Goal: Information Seeking & Learning: Stay updated

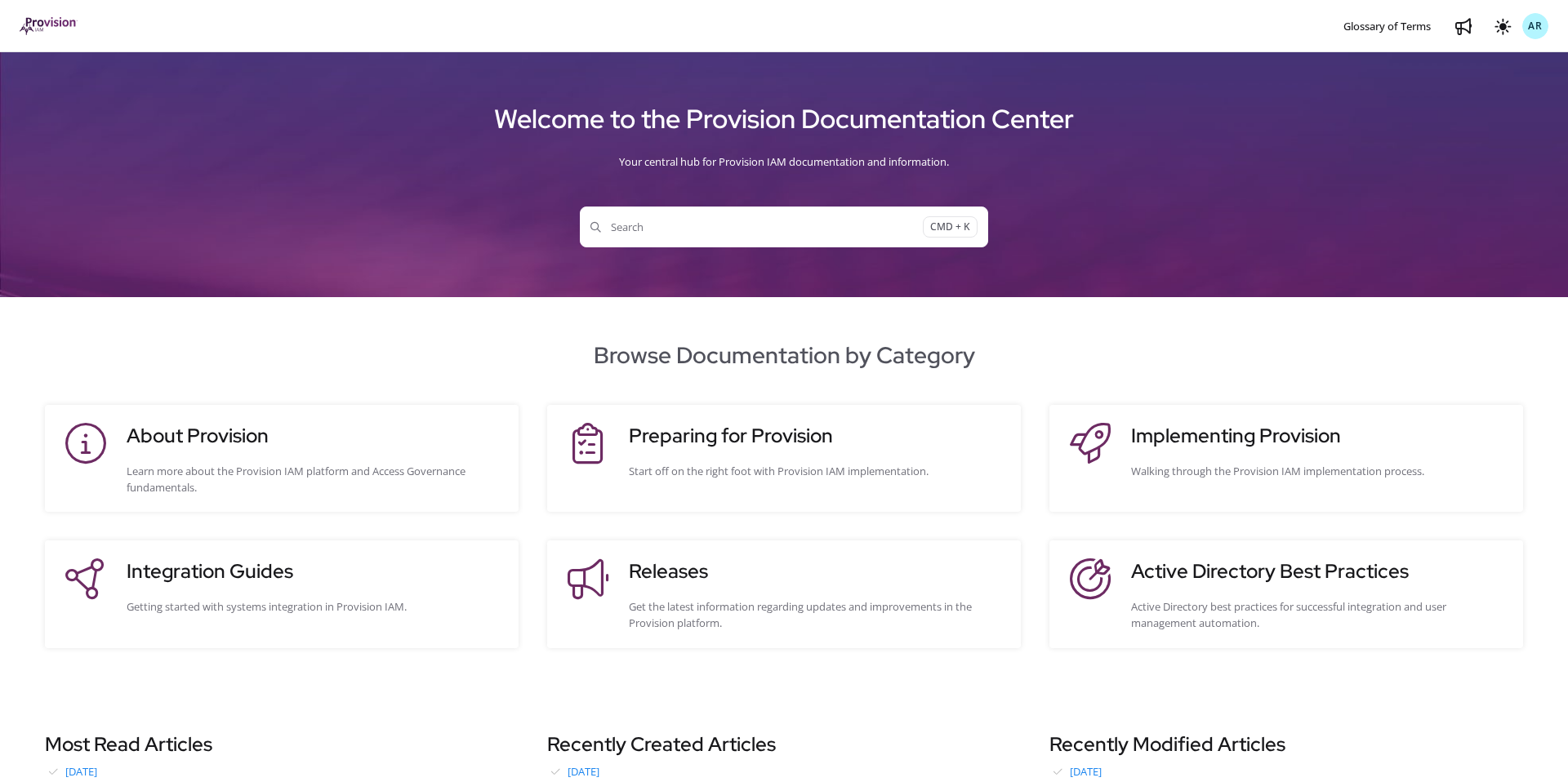
click at [786, 571] on h3 "Releases" at bounding box center [817, 571] width 376 height 29
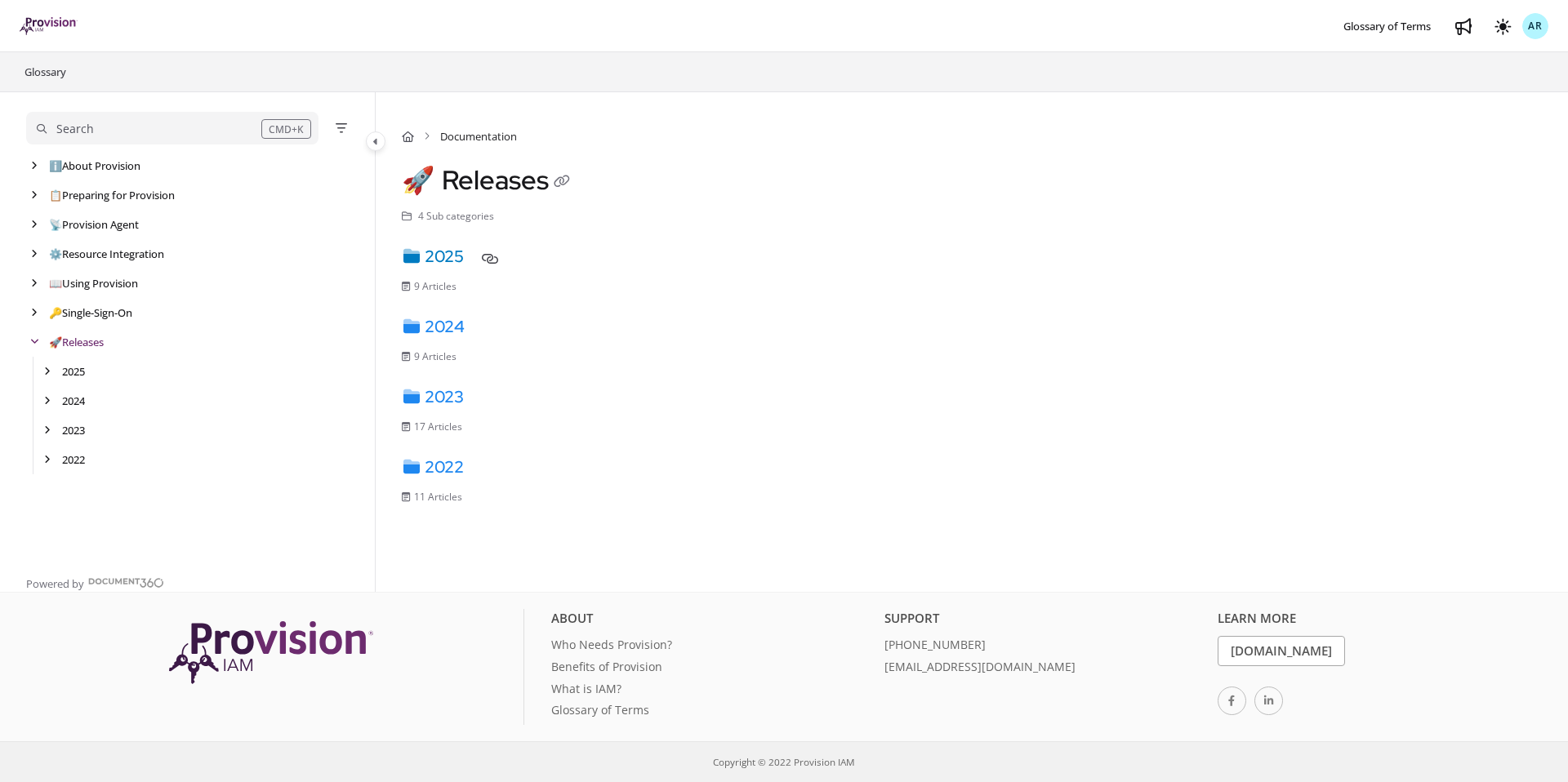
click at [453, 252] on link "2025" at bounding box center [433, 257] width 62 height 22
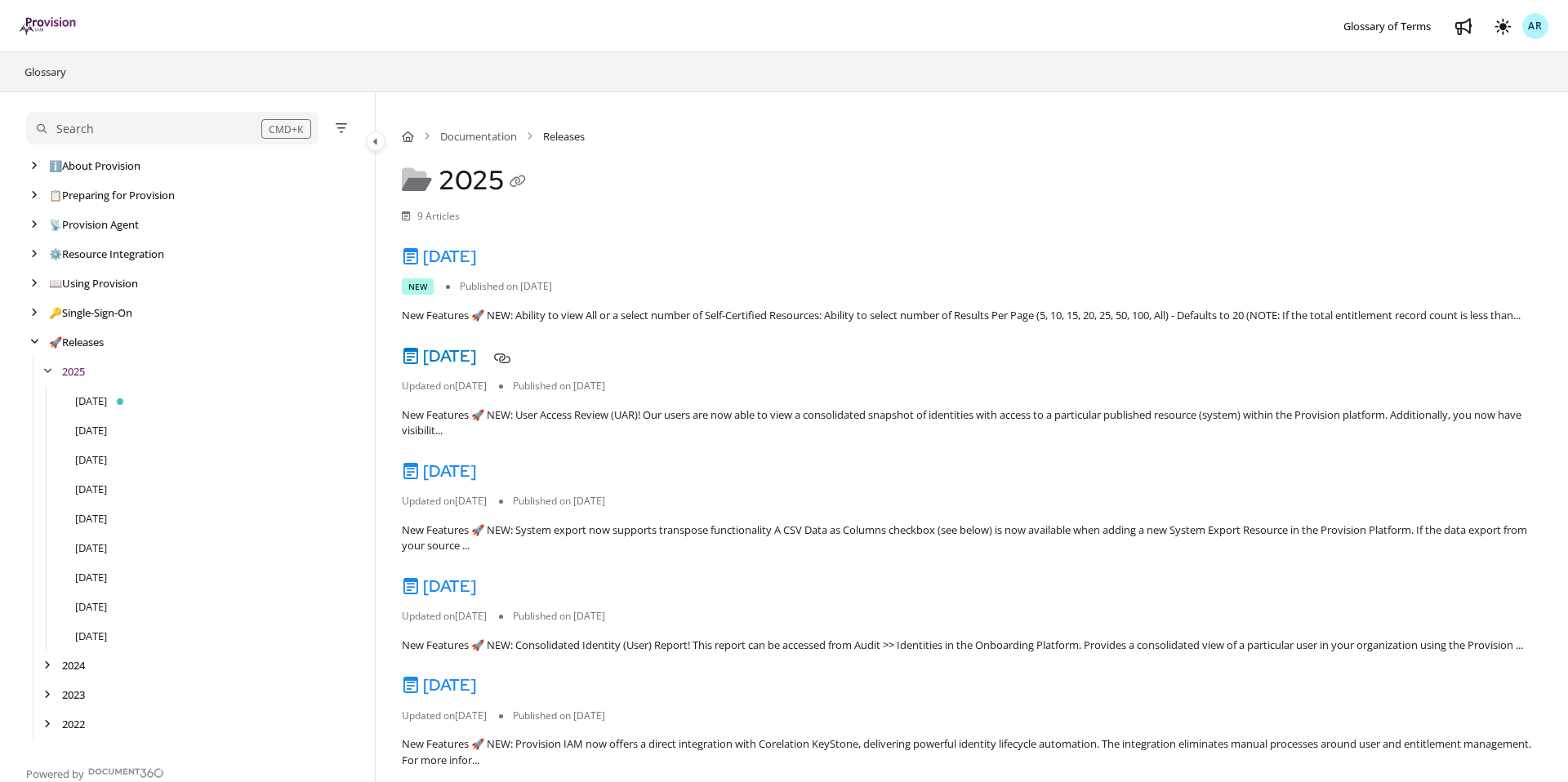
click at [476, 367] on link "[DATE]" at bounding box center [439, 356] width 74 height 22
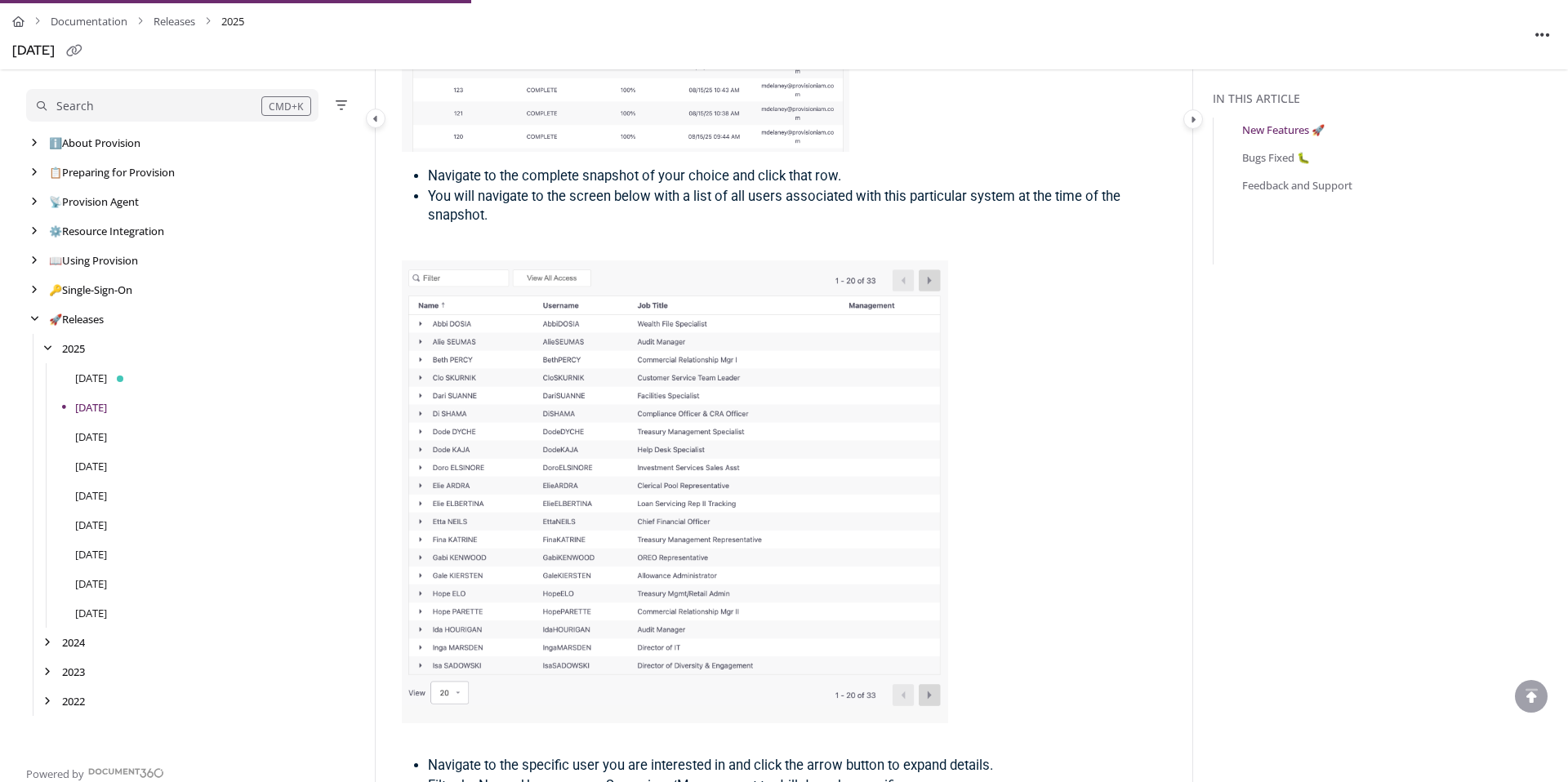
scroll to position [1173, 0]
click at [511, 414] on img at bounding box center [675, 491] width 546 height 462
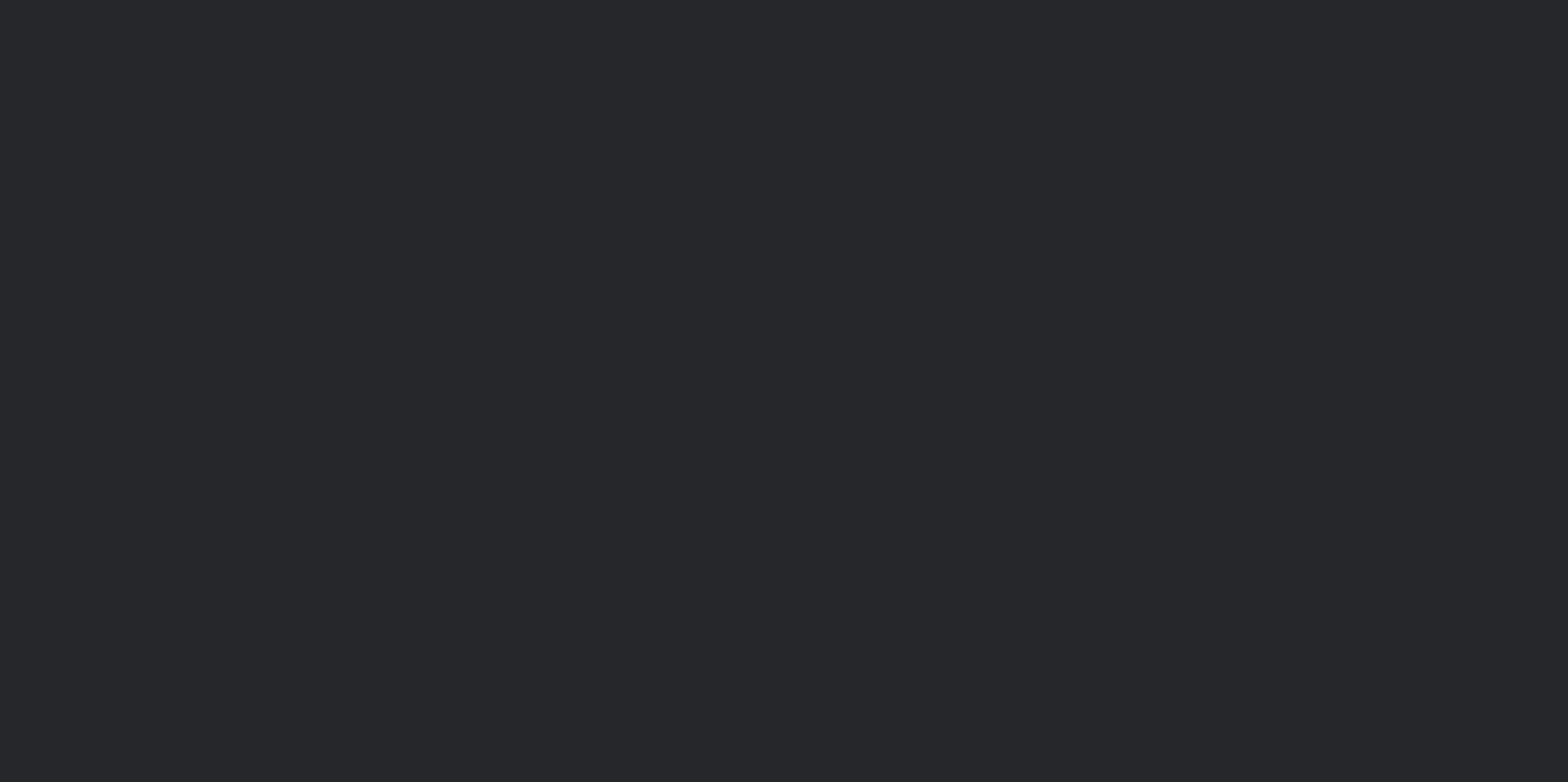
click at [511, 414] on div at bounding box center [784, 391] width 1568 height 782
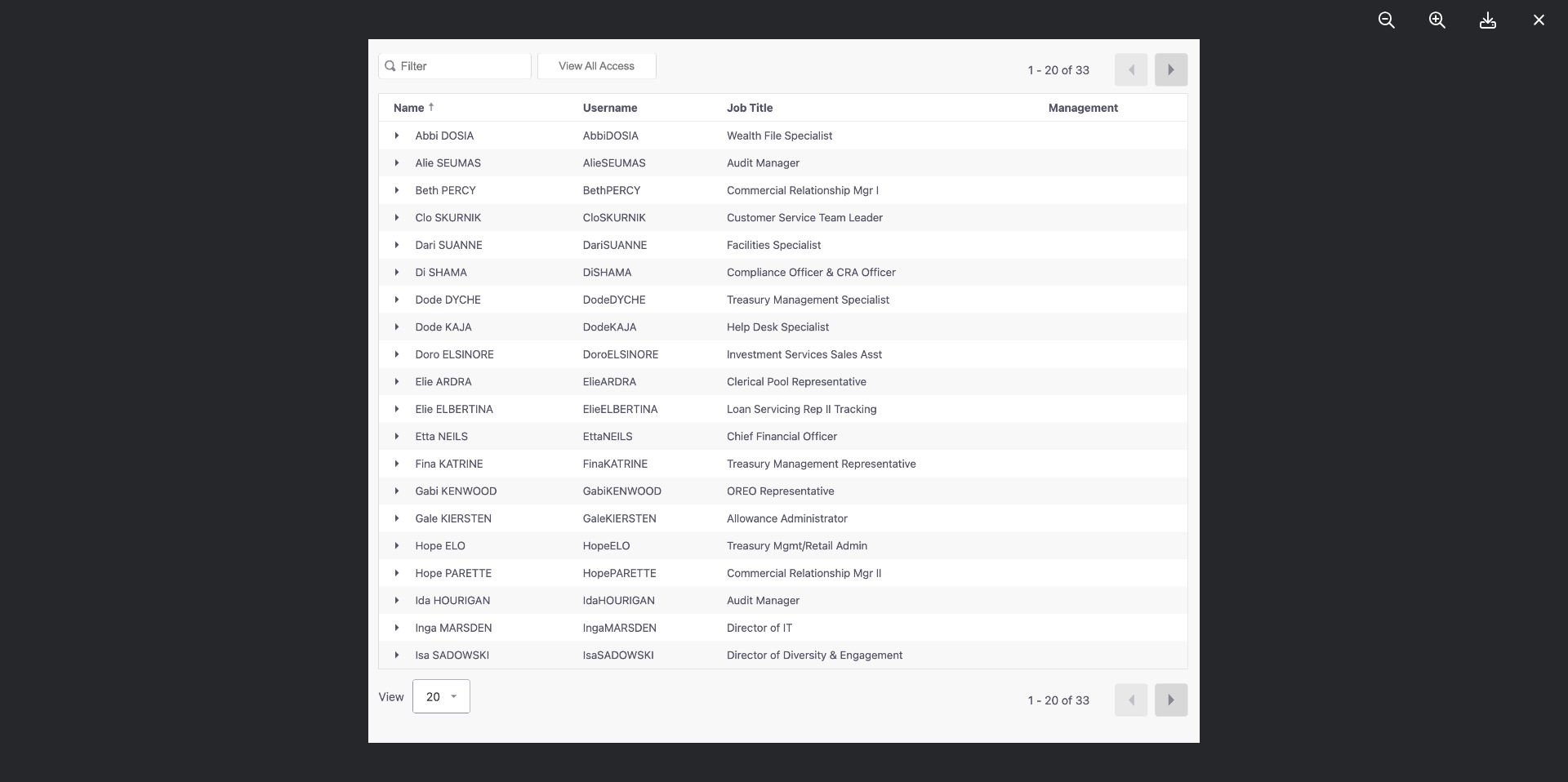
click at [274, 391] on div at bounding box center [784, 404] width 1568 height 26
click at [272, 445] on div at bounding box center [784, 391] width 1568 height 782
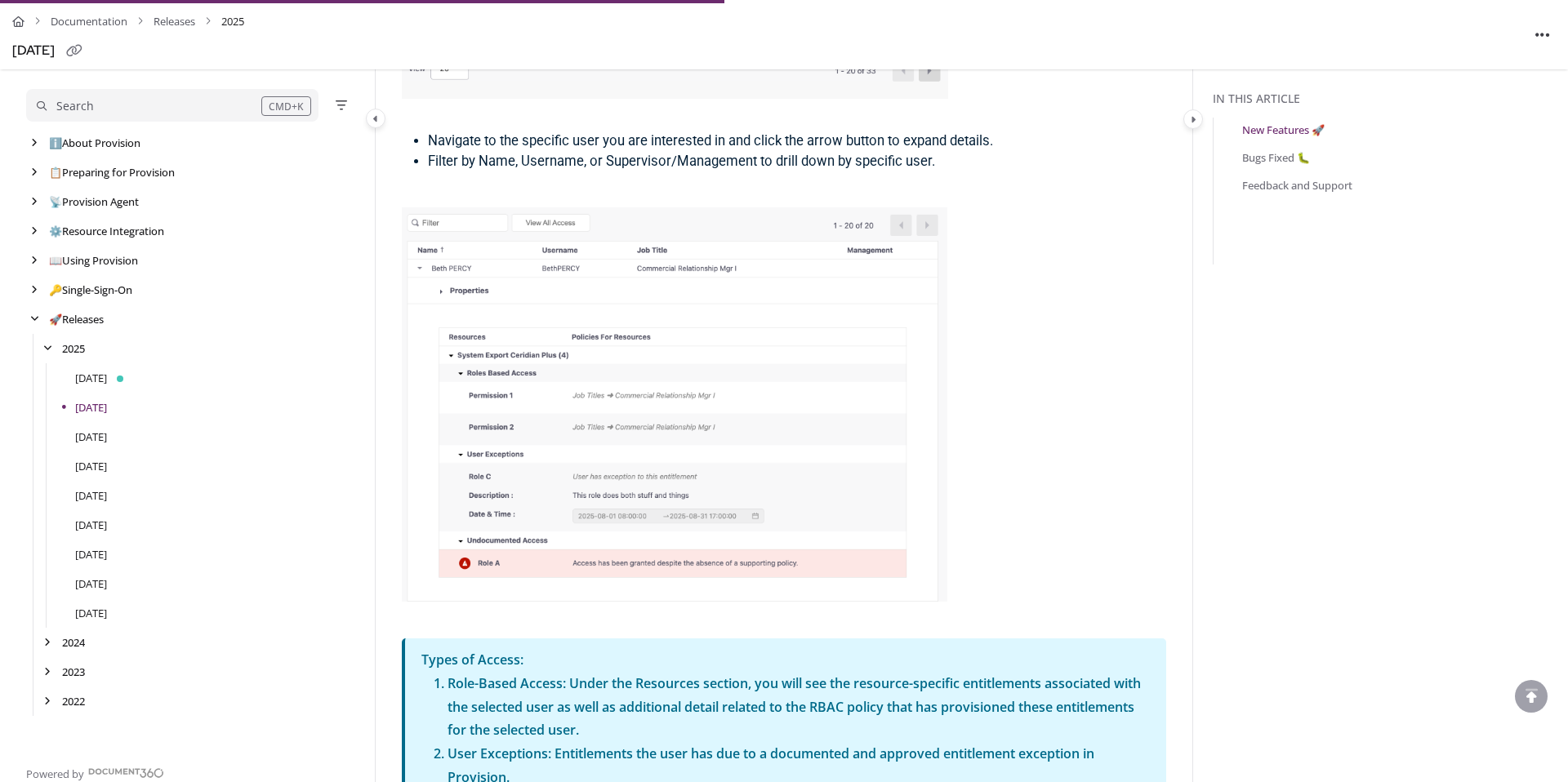
scroll to position [1799, 0]
click at [618, 428] on img at bounding box center [675, 402] width 545 height 396
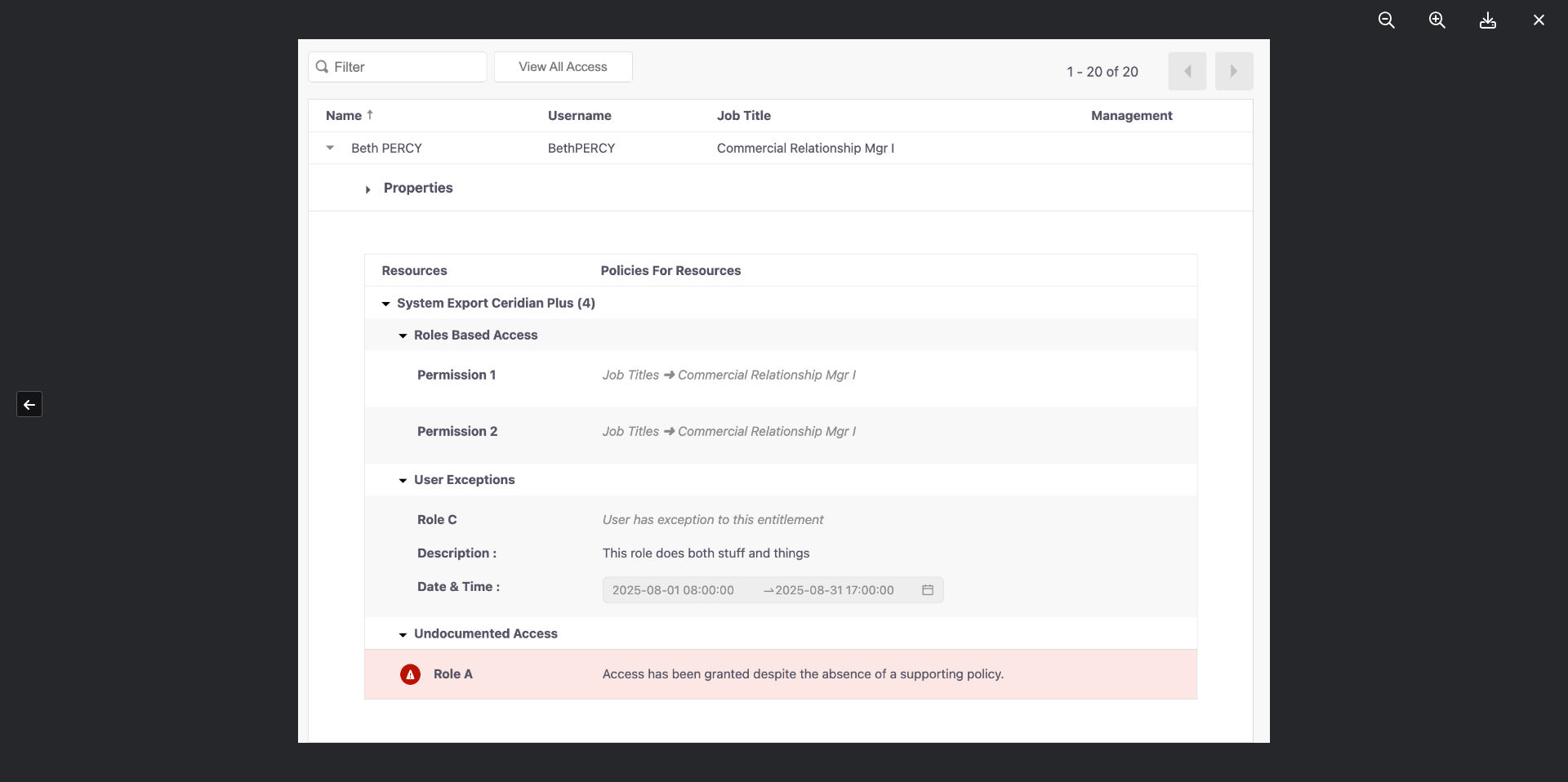
click at [233, 465] on div at bounding box center [784, 391] width 1568 height 782
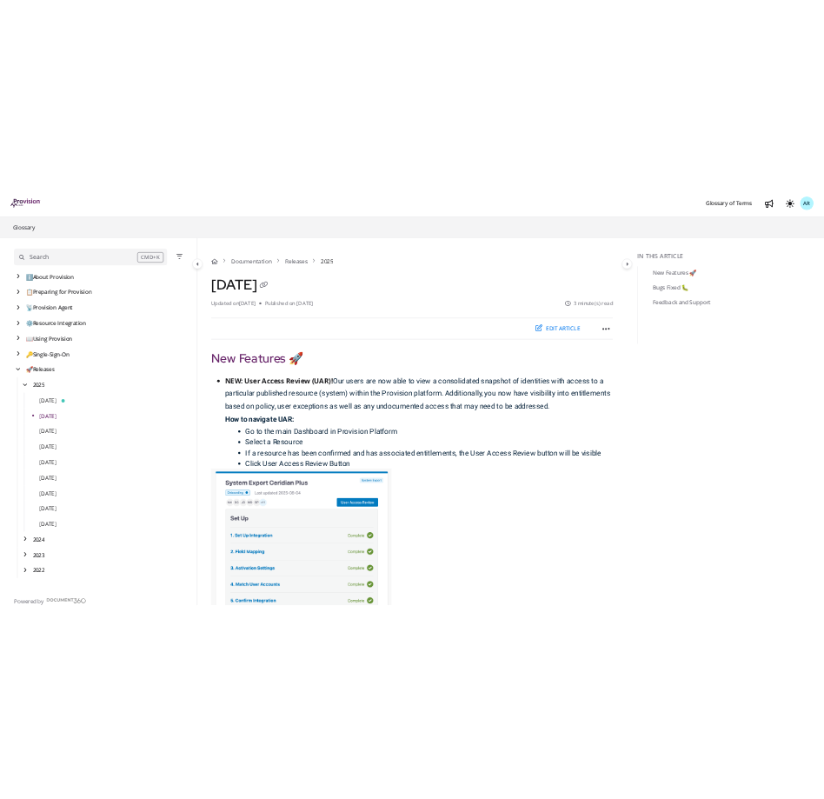
scroll to position [0, 0]
